Goal: Navigation & Orientation: Go to known website

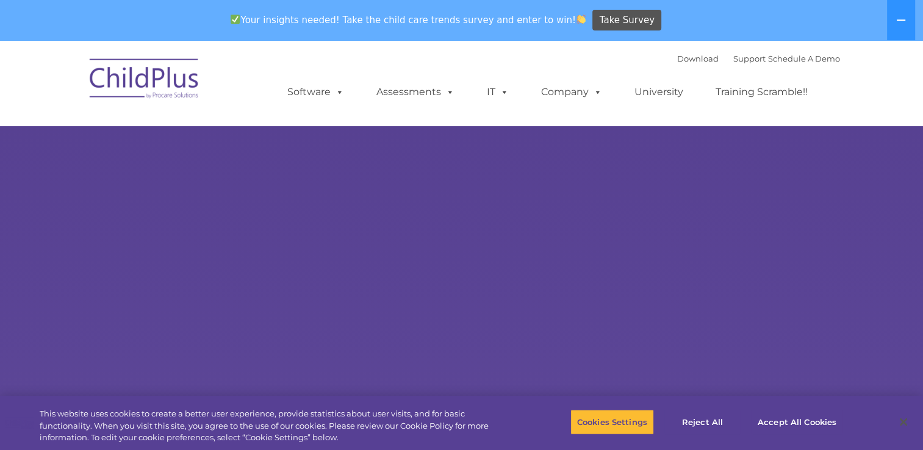
select select "MEDIUM"
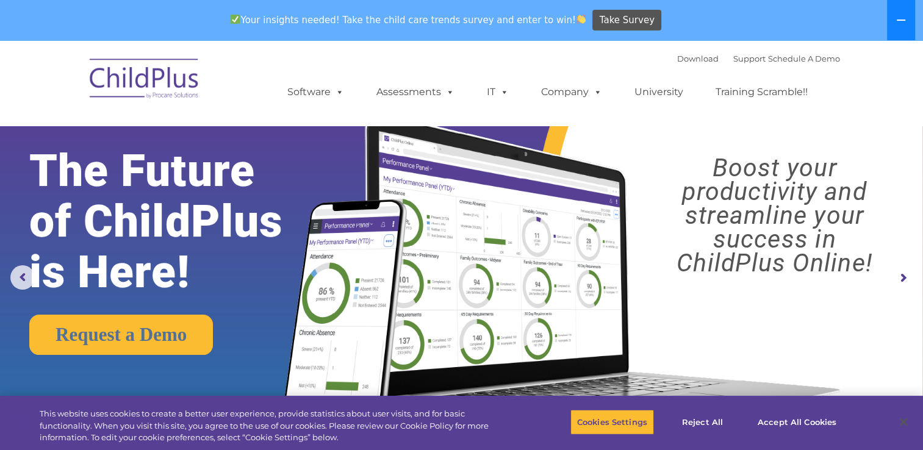
click at [899, 17] on icon at bounding box center [901, 20] width 10 height 10
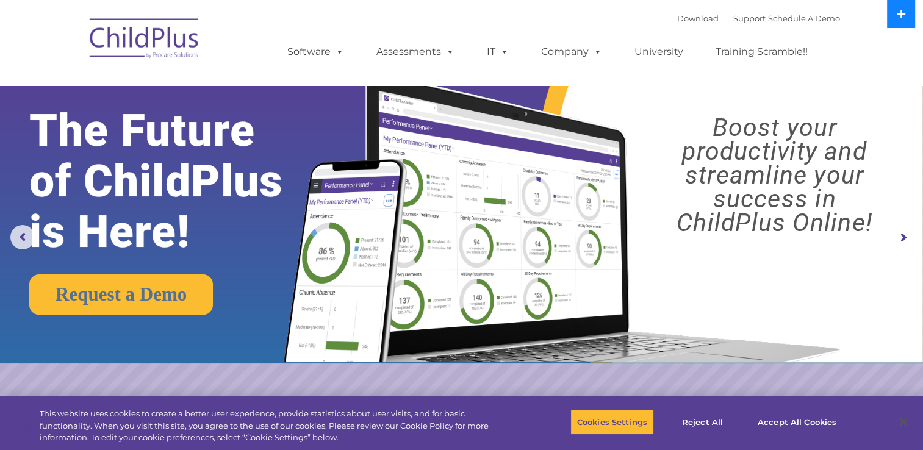
click at [899, 17] on icon at bounding box center [901, 14] width 10 height 10
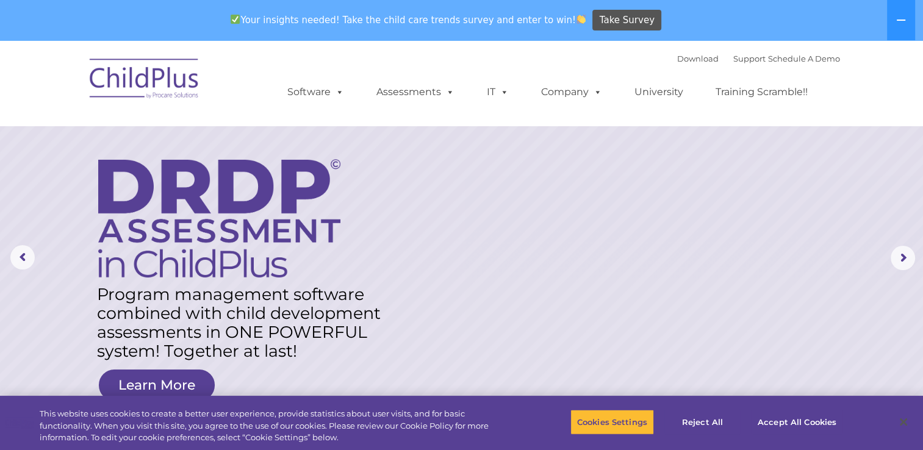
scroll to position [22, 0]
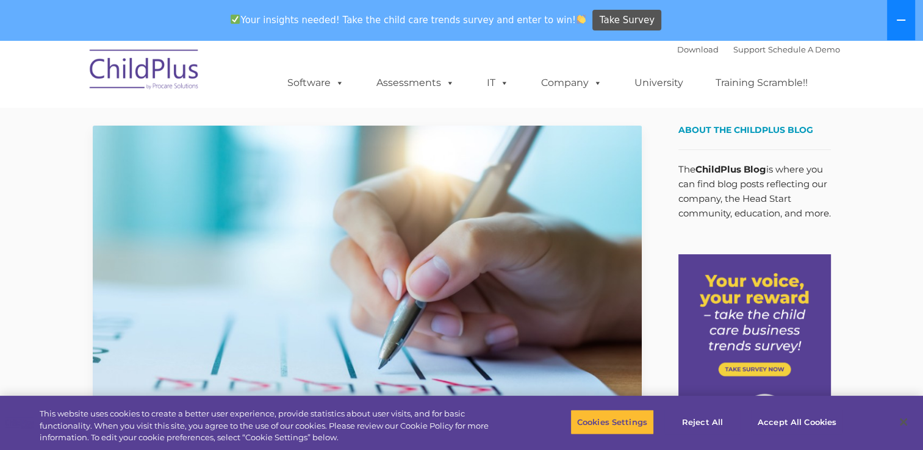
click at [893, 17] on button at bounding box center [901, 20] width 28 height 40
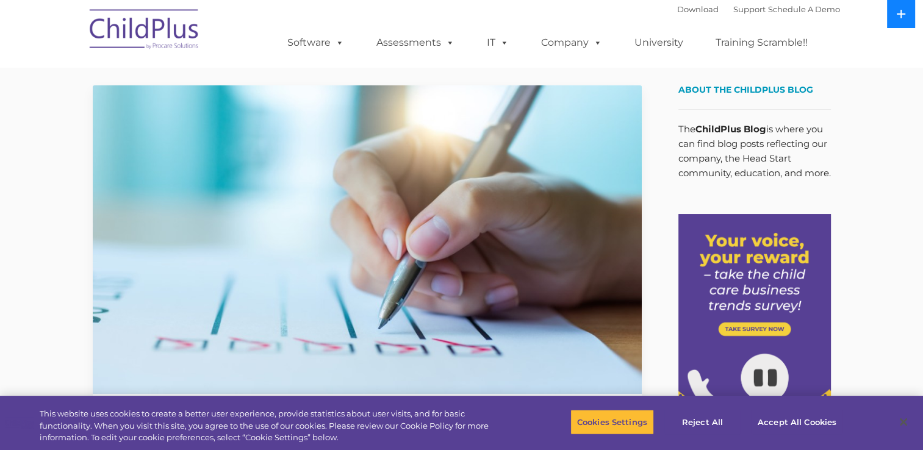
click at [893, 17] on button at bounding box center [901, 14] width 28 height 28
